Goal: Communication & Community: Answer question/provide support

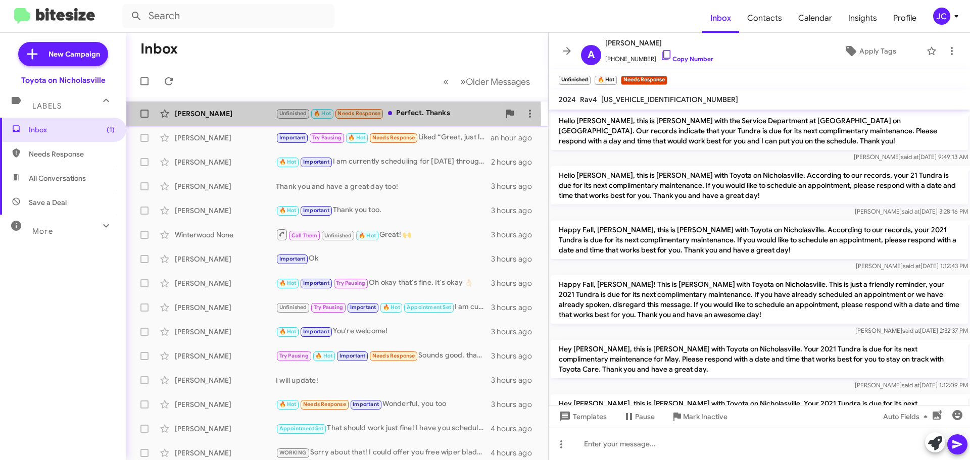
click at [201, 120] on div "Alan Vannoy Unfinished 🔥 Hot Needs Response Perfect. Thanks 42 minutes ago" at bounding box center [337, 114] width 406 height 20
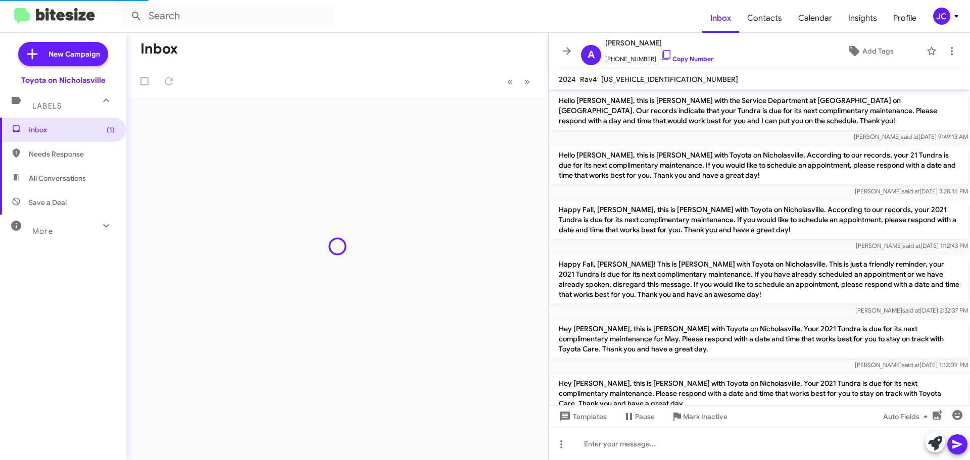
scroll to position [1150, 0]
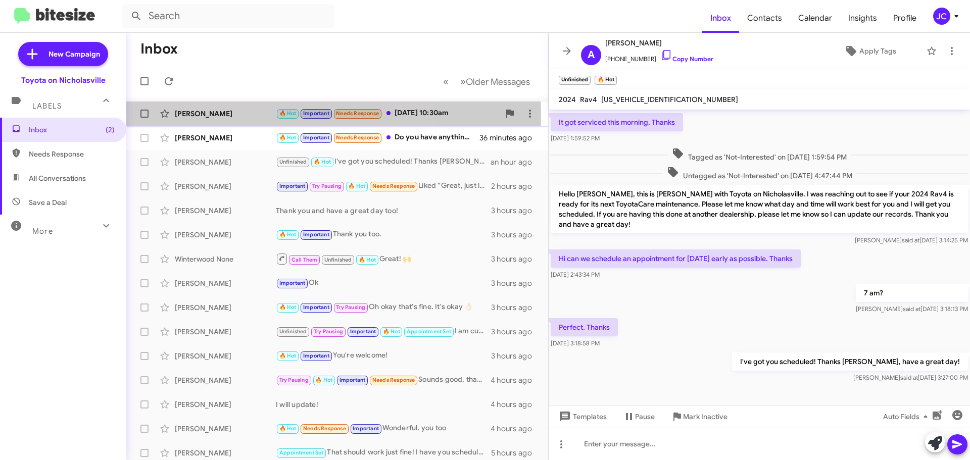
click at [231, 115] on div "[PERSON_NAME]" at bounding box center [225, 114] width 101 height 10
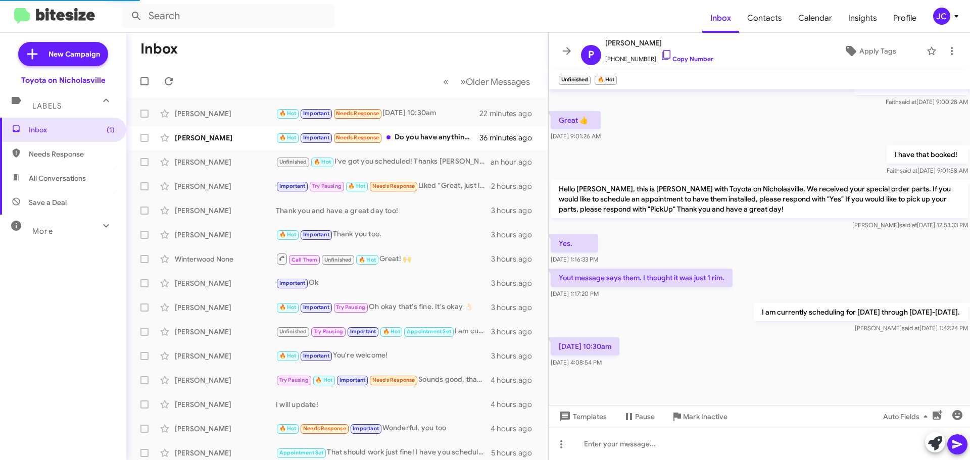
scroll to position [241, 0]
click at [595, 420] on span "Templates" at bounding box center [582, 417] width 50 height 18
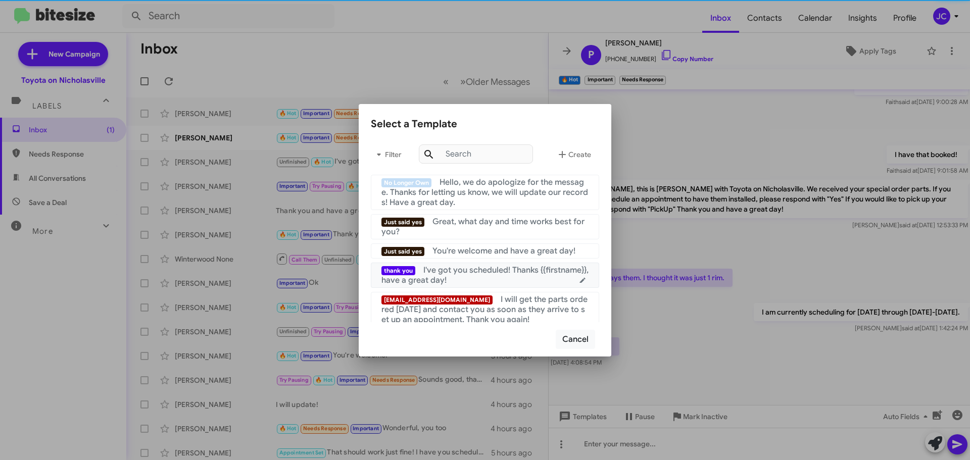
click at [488, 274] on span "I've got you scheduled! Thanks {{firstname}}, have a great day!" at bounding box center [484, 275] width 207 height 20
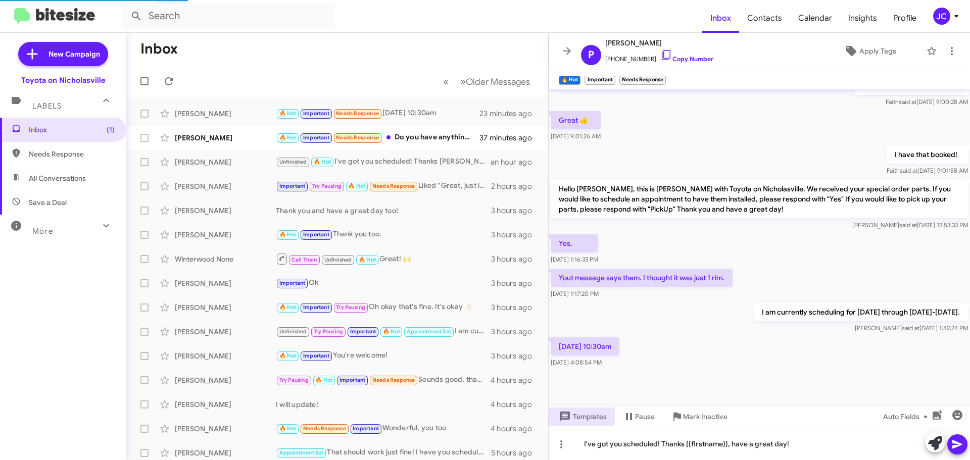
click at [955, 444] on icon at bounding box center [957, 444] width 12 height 12
click at [223, 140] on div "[PERSON_NAME]" at bounding box center [225, 138] width 101 height 10
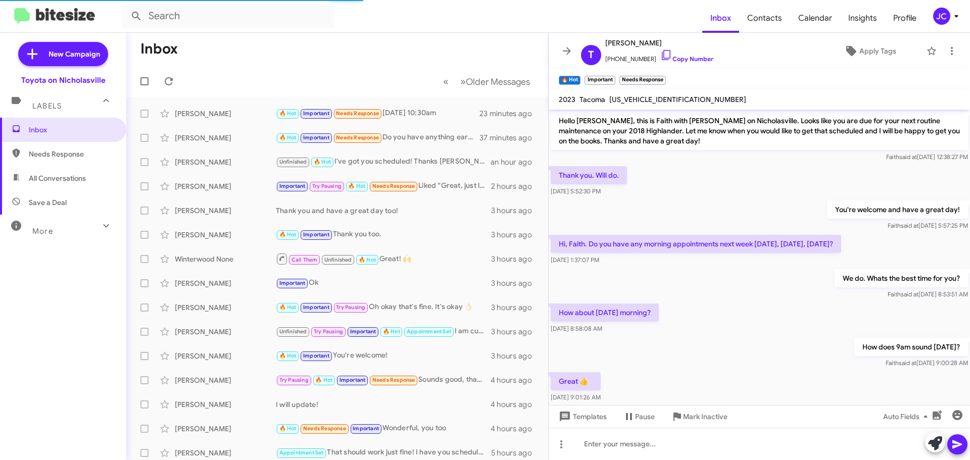
scroll to position [533, 0]
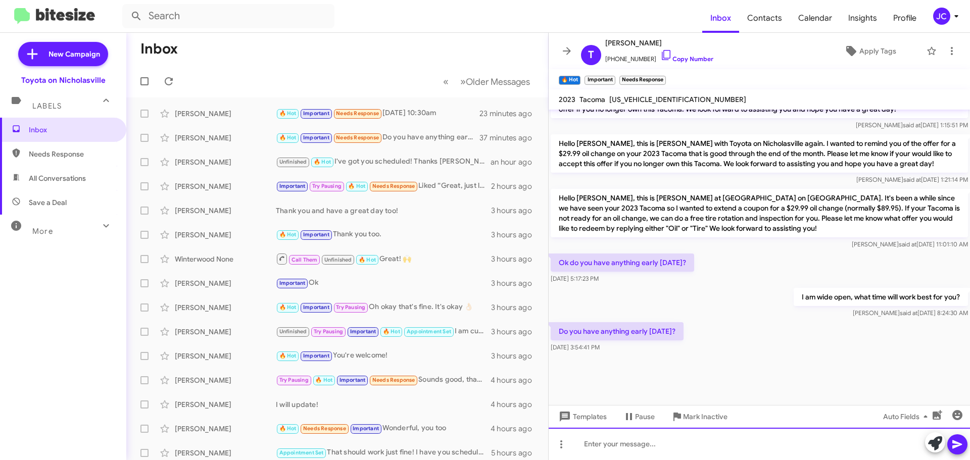
click at [649, 447] on div at bounding box center [759, 444] width 421 height 32
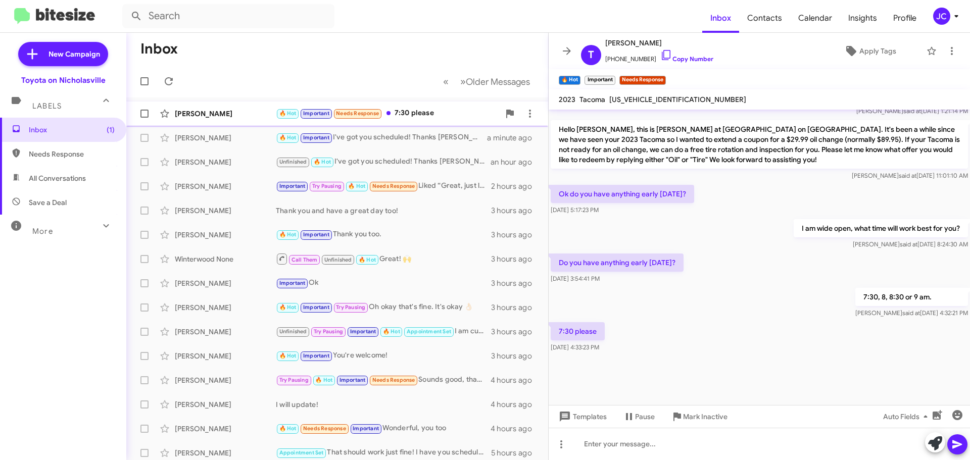
click at [216, 112] on div "[PERSON_NAME]" at bounding box center [225, 114] width 101 height 10
click at [598, 410] on span "Templates" at bounding box center [582, 417] width 50 height 18
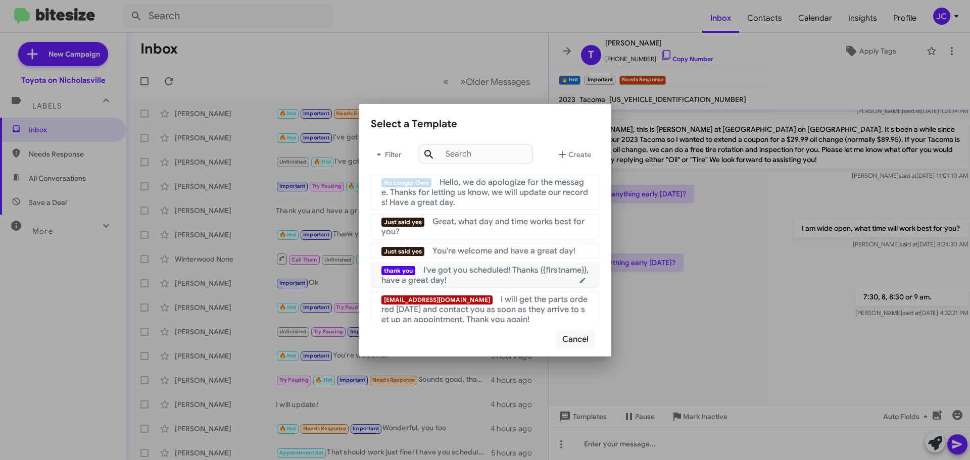
click at [499, 277] on div "thank you I've got you scheduled! Thanks {{firstname}}, have a great day!" at bounding box center [484, 275] width 207 height 20
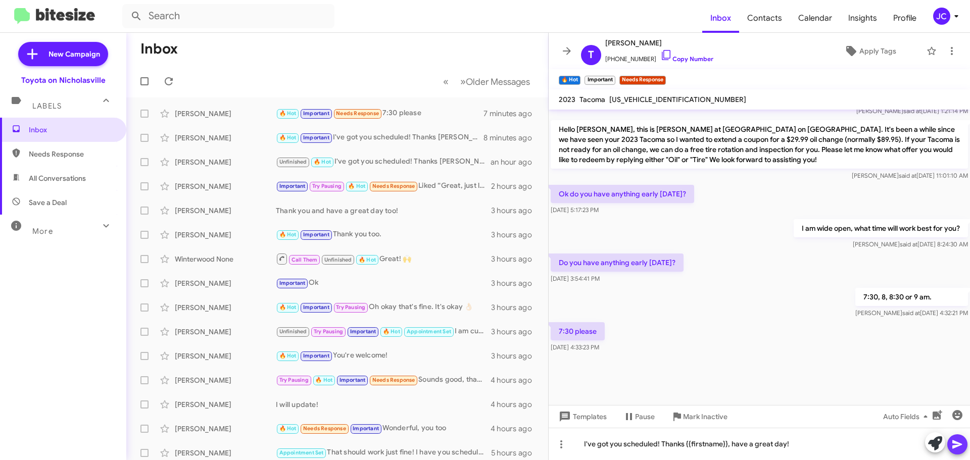
click at [957, 449] on icon at bounding box center [957, 444] width 12 height 12
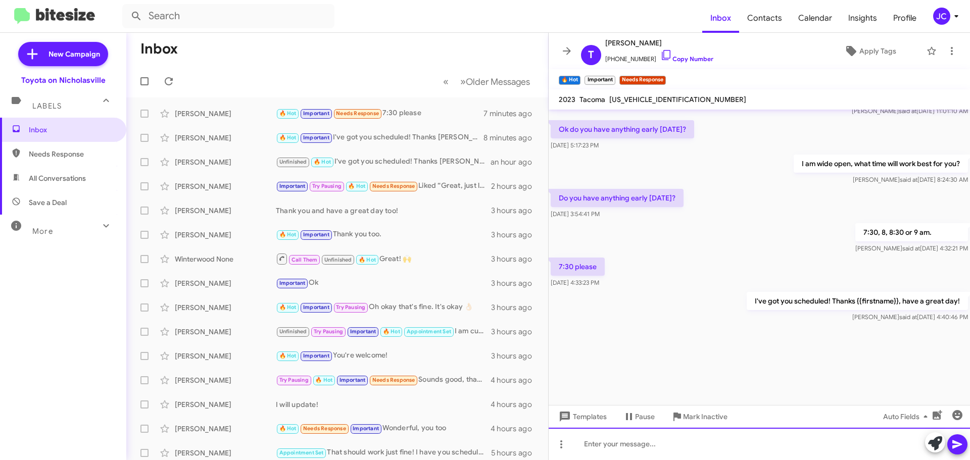
scroll to position [1202, 0]
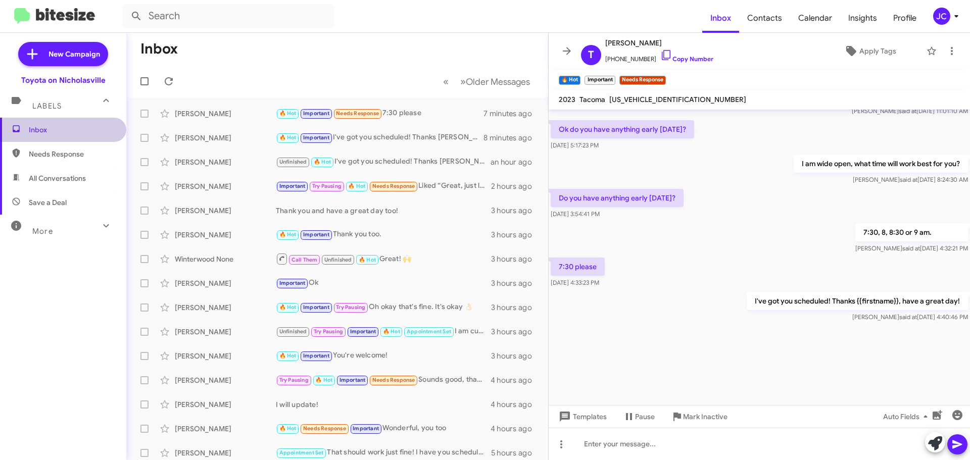
drag, startPoint x: 76, startPoint y: 135, endPoint x: 118, endPoint y: 160, distance: 48.7
click at [75, 135] on span "Inbox" at bounding box center [63, 130] width 126 height 24
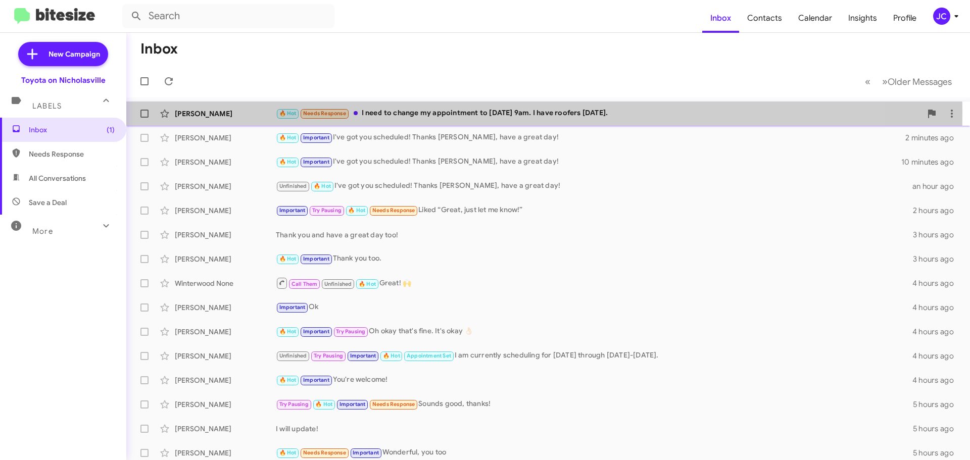
click at [218, 112] on div "Frances Doty" at bounding box center [225, 114] width 101 height 10
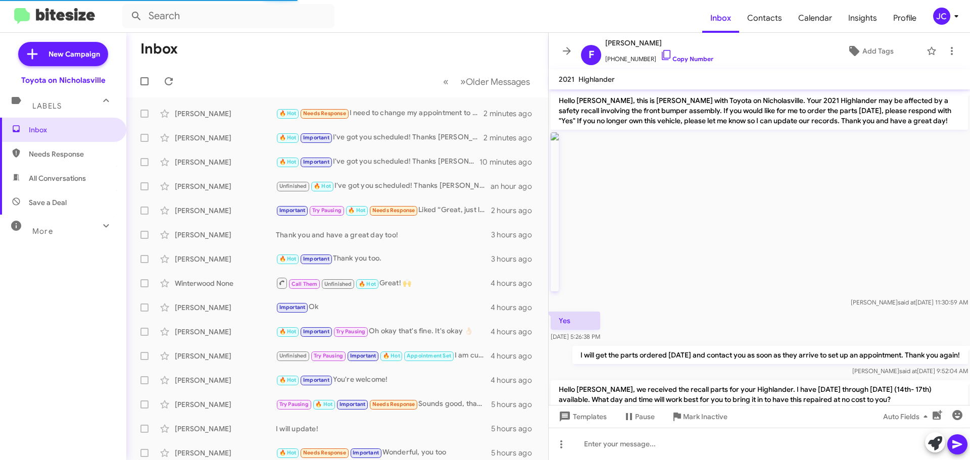
scroll to position [289, 0]
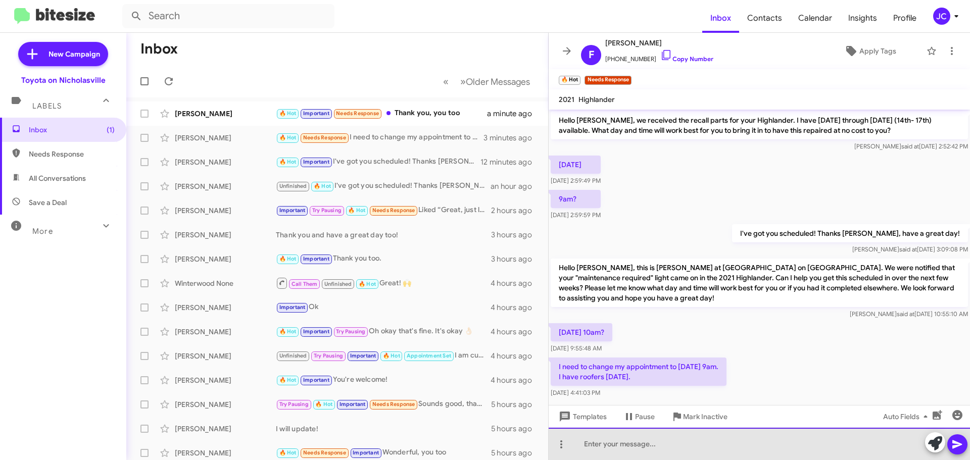
click at [677, 444] on div at bounding box center [759, 444] width 421 height 32
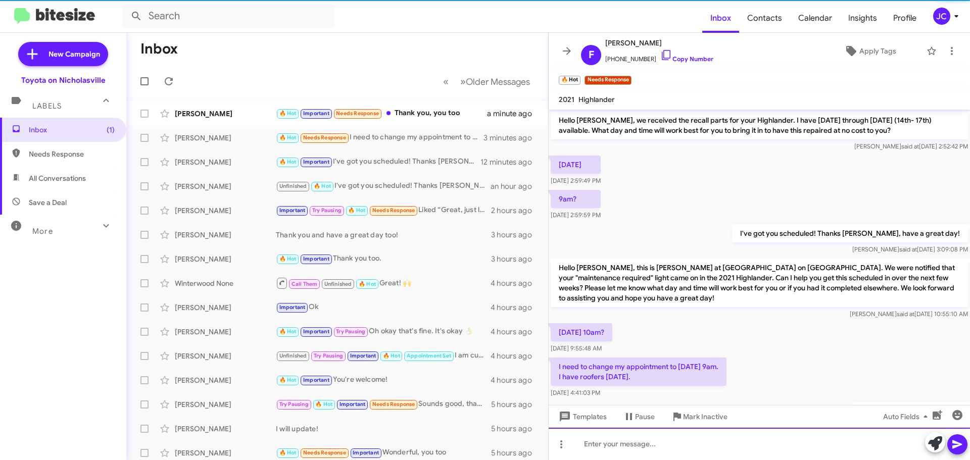
scroll to position [0, 0]
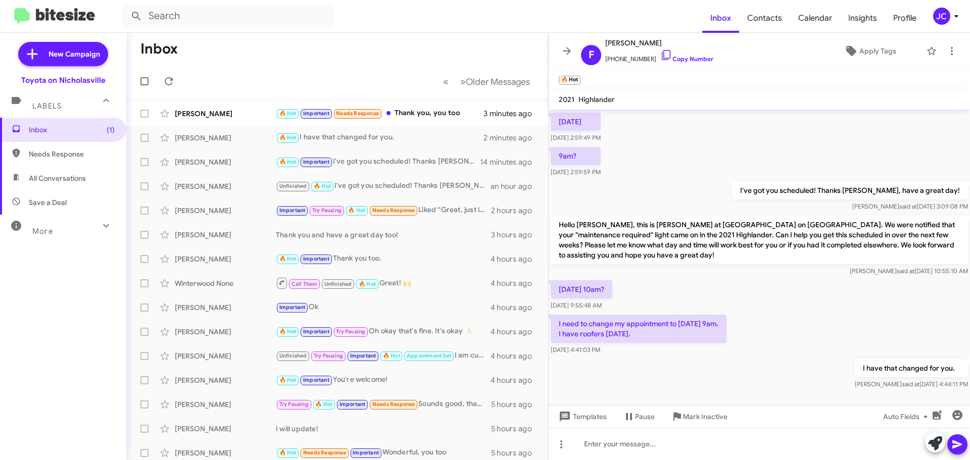
scroll to position [346, 0]
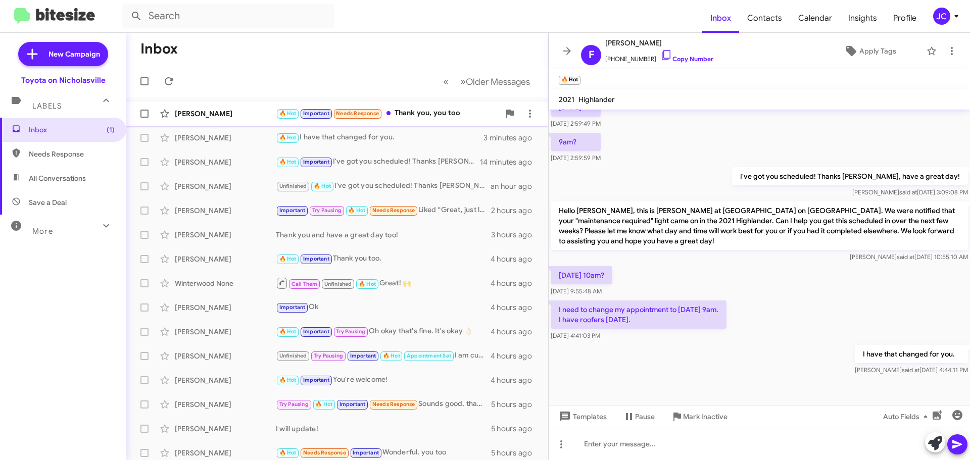
drag, startPoint x: 223, startPoint y: 116, endPoint x: 219, endPoint y: 120, distance: 5.4
click at [223, 116] on div "[PERSON_NAME]" at bounding box center [225, 114] width 101 height 10
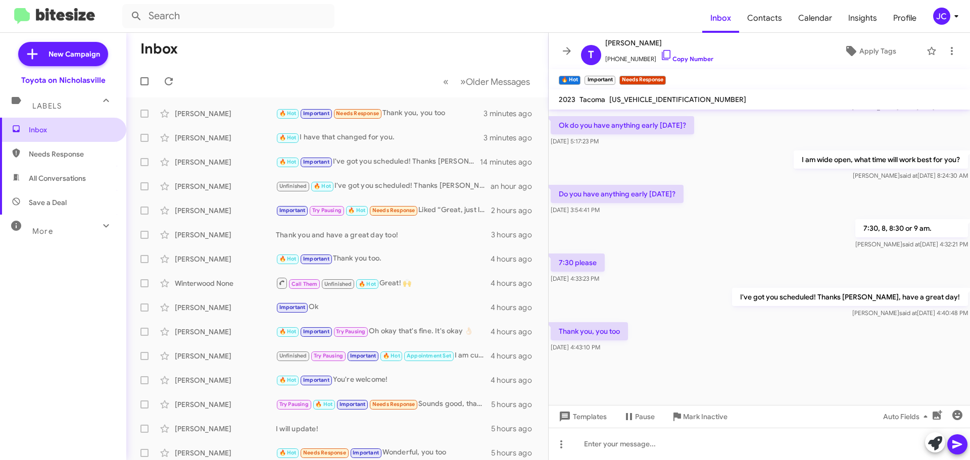
click at [57, 136] on span "Inbox" at bounding box center [63, 130] width 126 height 24
